Goal: Transaction & Acquisition: Register for event/course

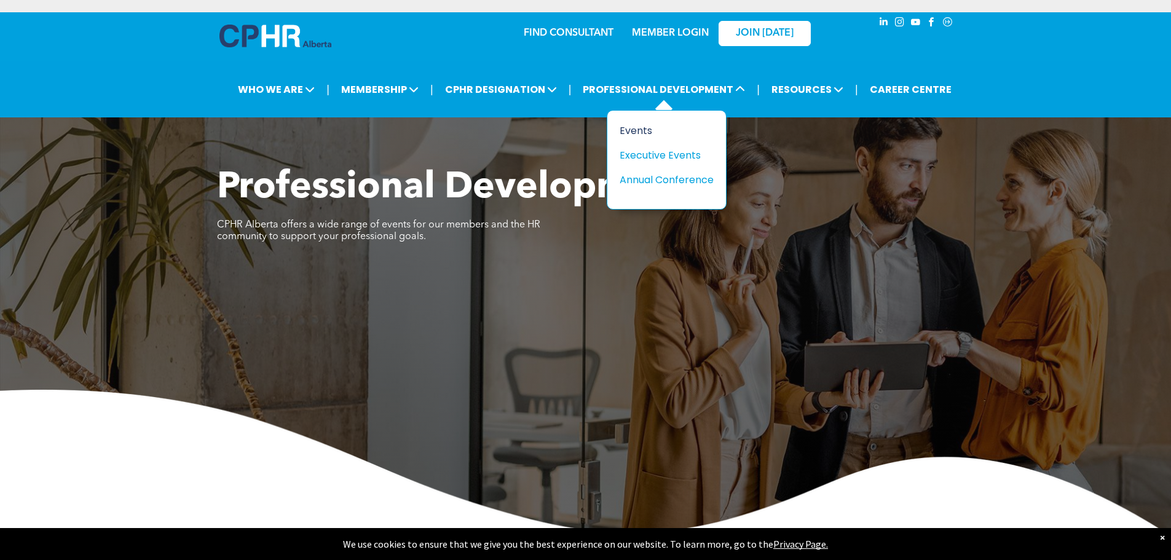
click at [641, 133] on div "Events" at bounding box center [662, 130] width 85 height 15
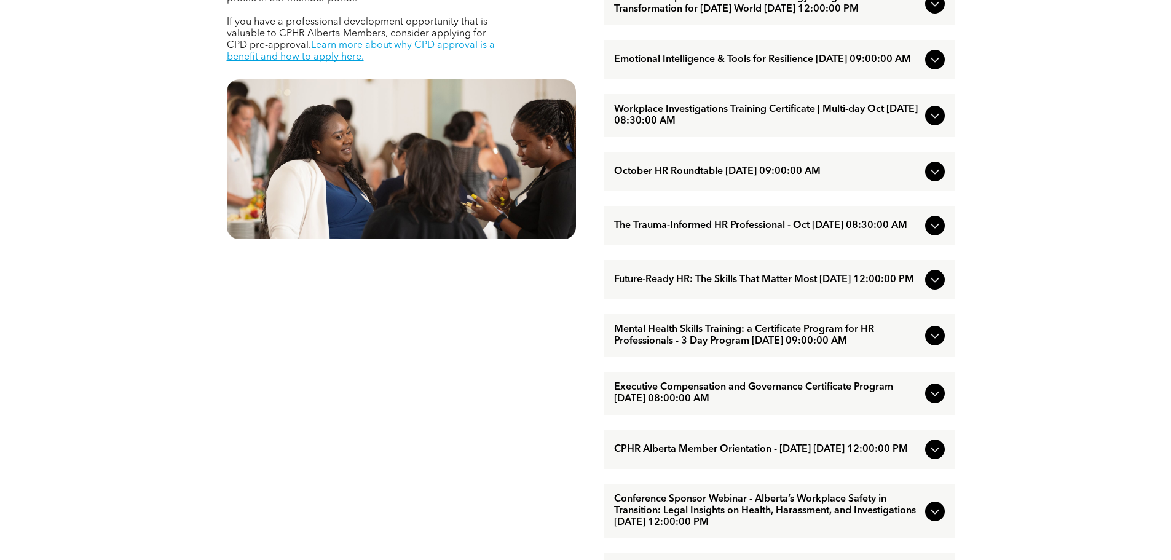
scroll to position [676, 0]
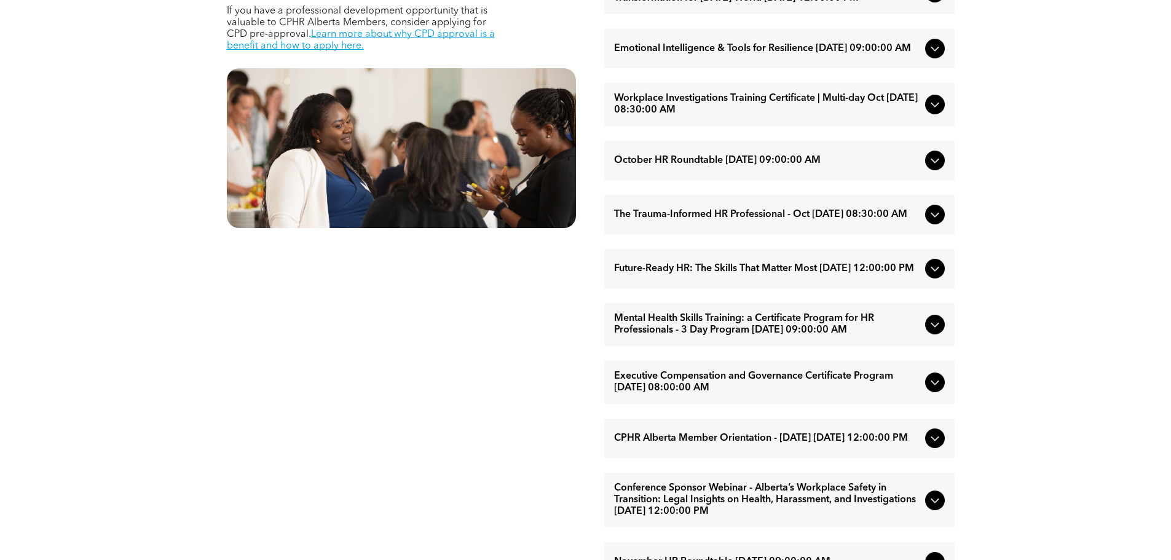
click at [931, 222] on icon at bounding box center [935, 214] width 15 height 15
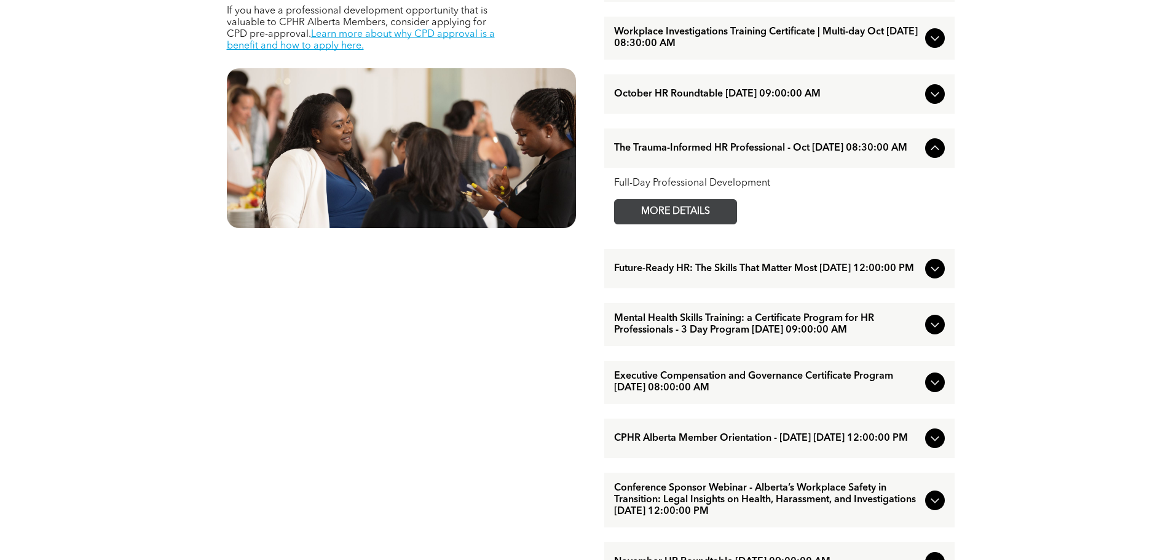
click at [682, 224] on span "MORE DETAILS" at bounding box center [675, 212] width 97 height 24
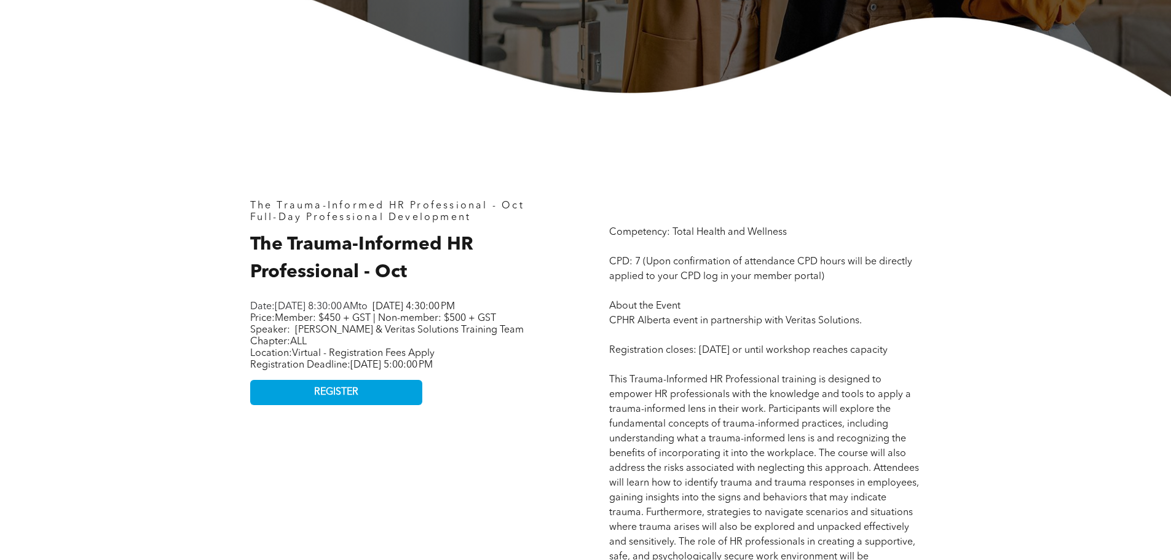
scroll to position [615, 0]
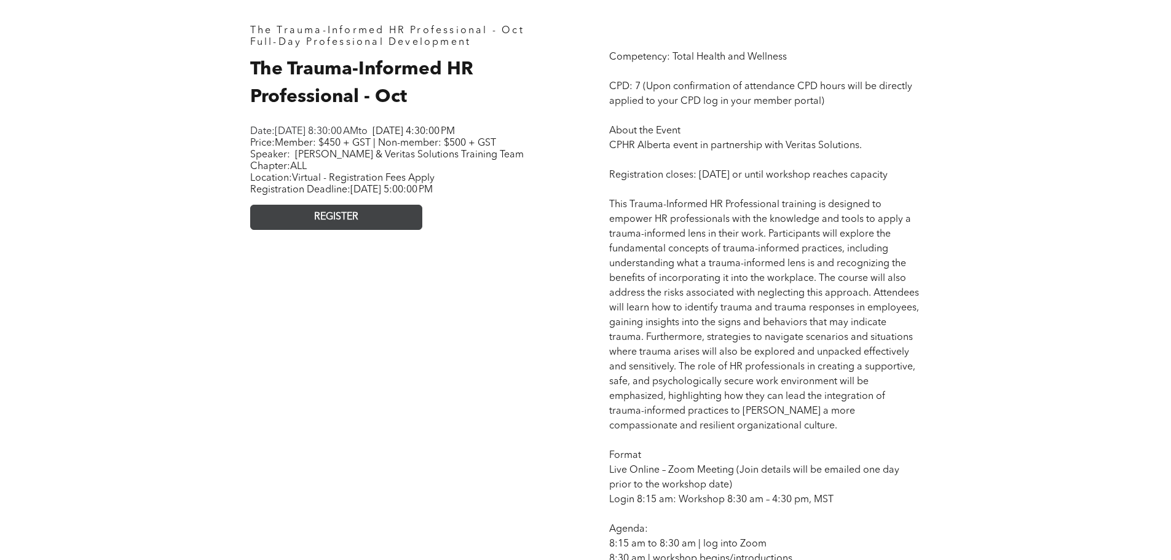
click at [386, 226] on link "REGISTER" at bounding box center [336, 217] width 172 height 25
